Goal: Check status

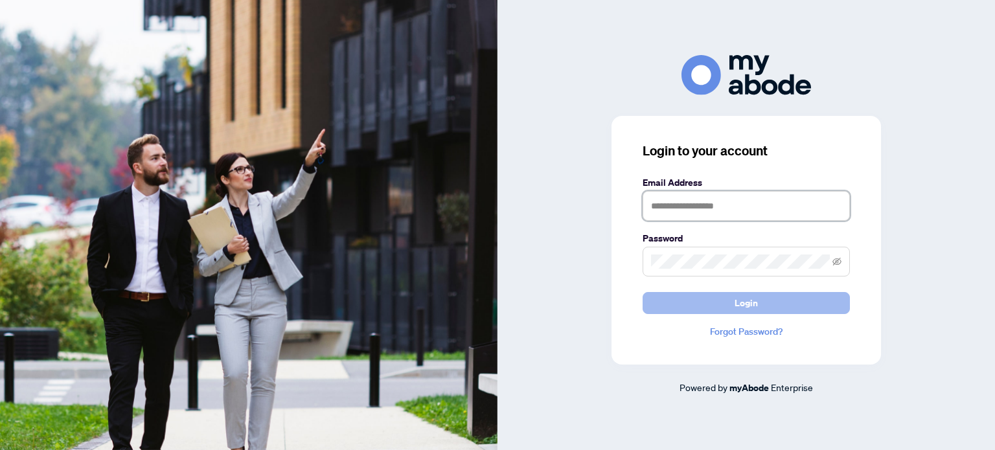
type input "**********"
click at [714, 299] on button "Login" at bounding box center [746, 303] width 207 height 22
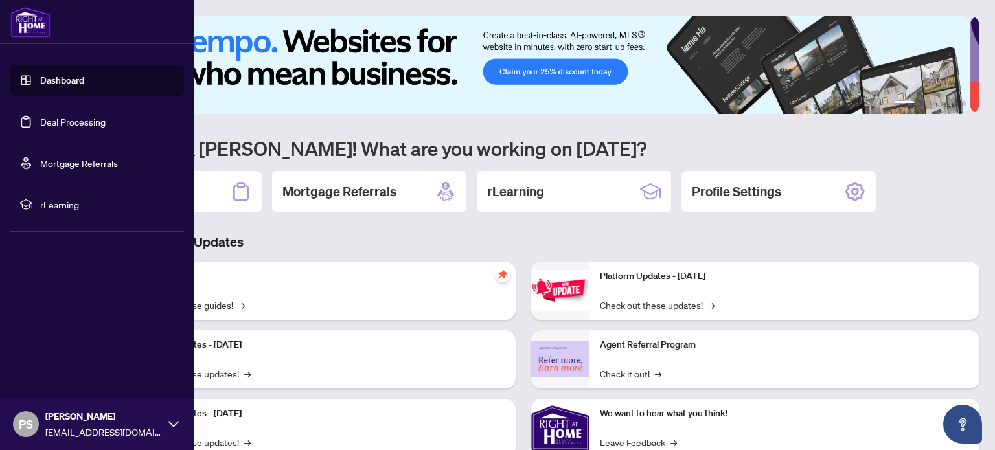
click at [43, 82] on link "Dashboard" at bounding box center [62, 81] width 44 height 12
click at [83, 80] on link "Dashboard" at bounding box center [62, 81] width 44 height 12
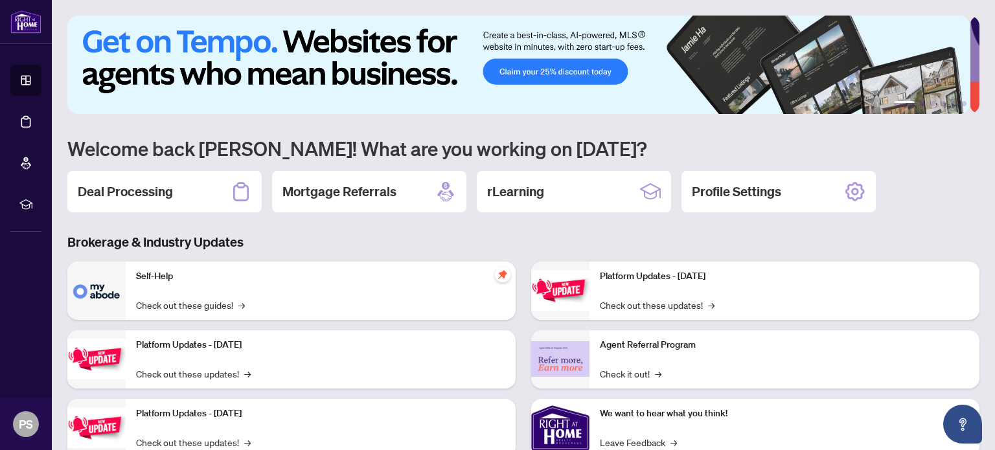
click at [242, 291] on div "Self-Help Check out these guides! →" at bounding box center [321, 291] width 390 height 58
click at [153, 191] on h2 "Deal Processing" at bounding box center [125, 192] width 95 height 18
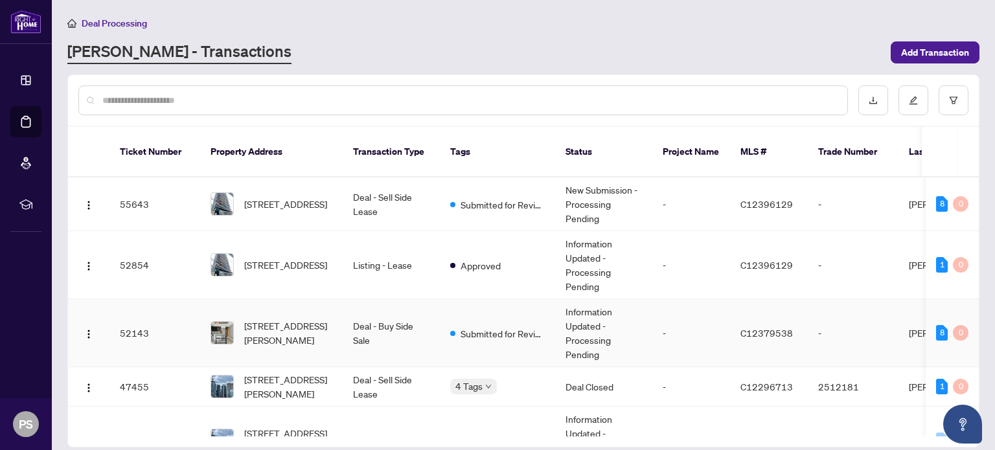
click at [539, 299] on td "Submitted for Review" at bounding box center [497, 333] width 115 height 68
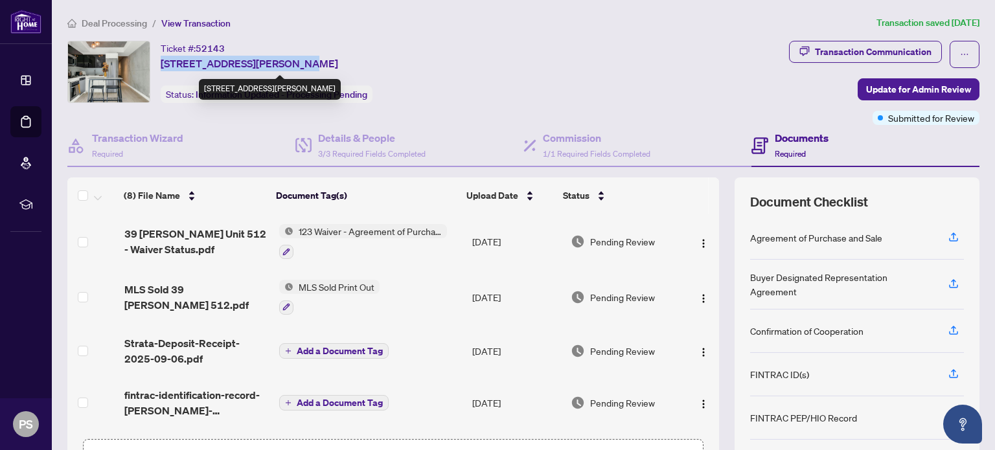
drag, startPoint x: 162, startPoint y: 62, endPoint x: 280, endPoint y: 64, distance: 118.0
click at [280, 64] on span "[STREET_ADDRESS][PERSON_NAME]" at bounding box center [250, 64] width 178 height 16
copy span "[STREET_ADDRESS][PERSON_NAME],"
click at [286, 69] on span "[STREET_ADDRESS][PERSON_NAME]" at bounding box center [250, 64] width 178 height 16
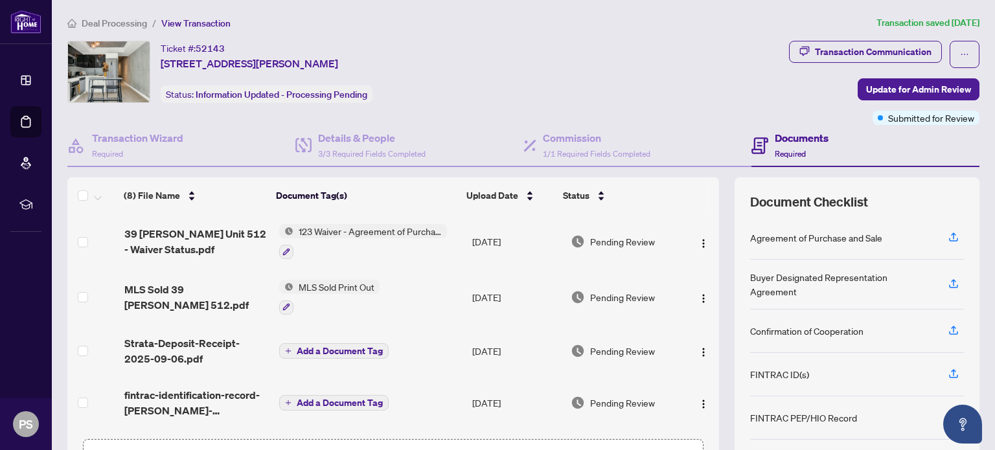
drag, startPoint x: 161, startPoint y: 49, endPoint x: 412, endPoint y: 64, distance: 251.2
click at [412, 64] on div "Ticket #: 52143 [STREET_ADDRESS][PERSON_NAME] Status: Information Updated - Pro…" at bounding box center [425, 72] width 717 height 62
copy div "Ticket #: 52143 [STREET_ADDRESS][PERSON_NAME]"
